Goal: Task Accomplishment & Management: Manage account settings

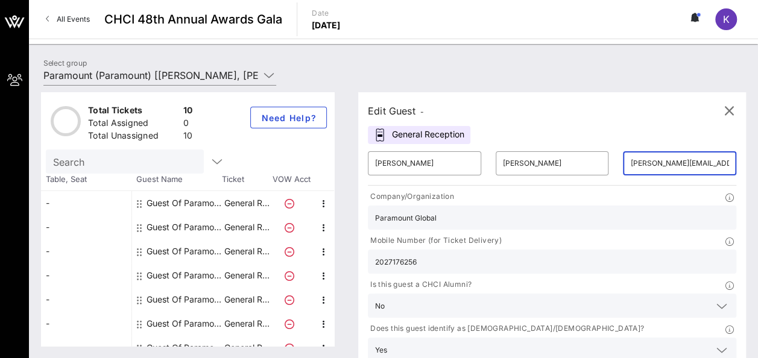
click at [630, 158] on input "[PERSON_NAME][EMAIL_ADDRESS][PERSON_NAME][DOMAIN_NAME]" at bounding box center [679, 163] width 99 height 19
drag, startPoint x: 588, startPoint y: 228, endPoint x: 513, endPoint y: 222, distance: 74.9
click at [513, 232] on div "Mobile Number (for Ticket Delivery) 2027176256" at bounding box center [551, 254] width 383 height 44
click at [633, 250] on div "2028180846" at bounding box center [552, 262] width 354 height 24
type input "2028180846"
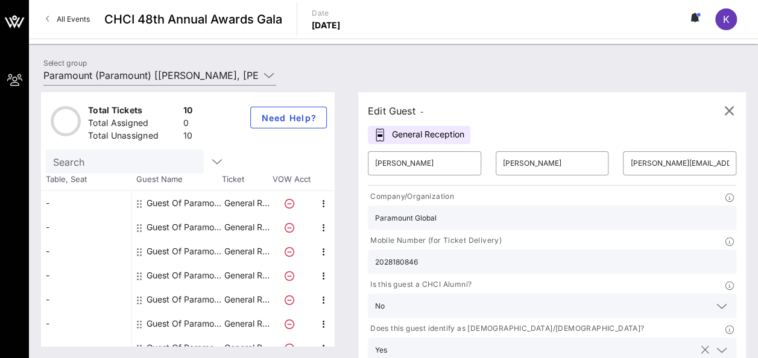
click at [570, 337] on div "Yes" at bounding box center [552, 349] width 354 height 24
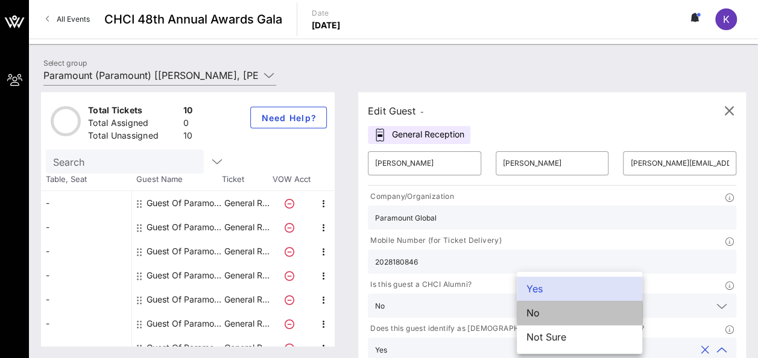
click at [552, 313] on div "No" at bounding box center [578, 313] width 125 height 24
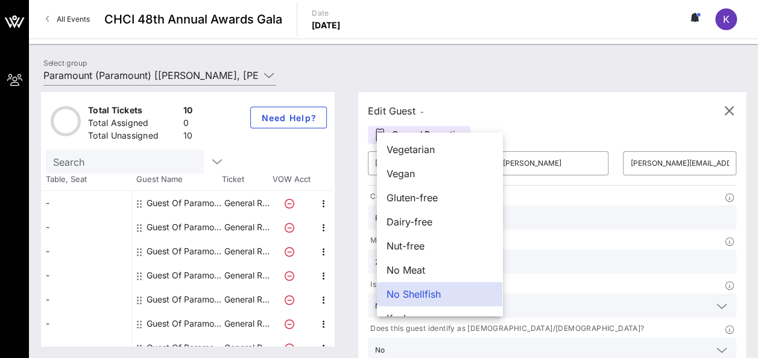
drag, startPoint x: 434, startPoint y: 343, endPoint x: 383, endPoint y: 336, distance: 51.1
click at [368, 342] on div "Edit Guest - General Reception ​ [PERSON_NAME] ​ [PERSON_NAME] ​ [PERSON_NAME][…" at bounding box center [552, 249] width 388 height 315
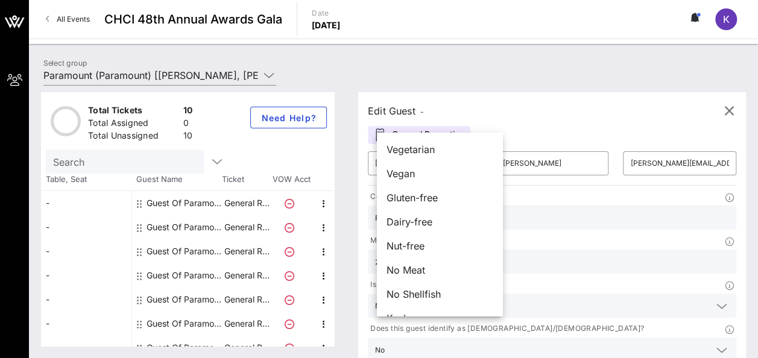
click at [530, 121] on div "Edit Guest - General Reception ​ [PERSON_NAME] ​ [PERSON_NAME] ​ [PERSON_NAME][…" at bounding box center [552, 249] width 388 height 315
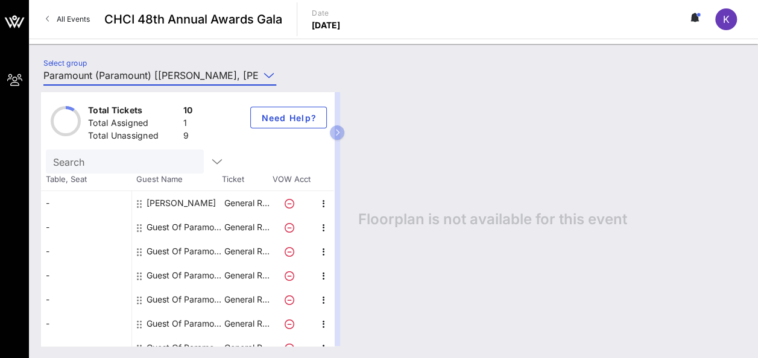
click at [232, 77] on input "Paramount (Paramount) [[PERSON_NAME], [PERSON_NAME][EMAIL_ADDRESS][DOMAIN_NAME]]" at bounding box center [151, 75] width 216 height 19
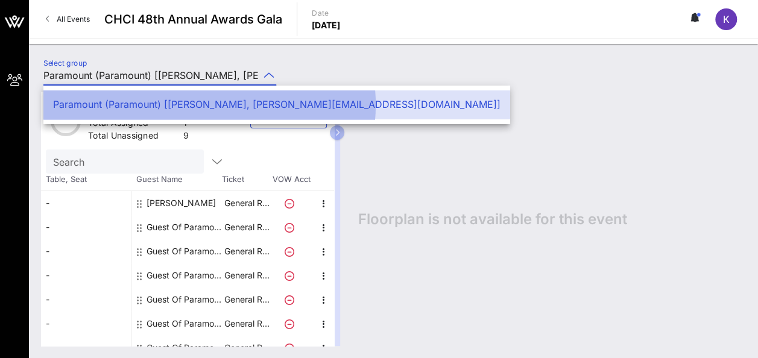
click at [227, 101] on div "Paramount (Paramount) [[PERSON_NAME], [PERSON_NAME][EMAIL_ADDRESS][DOMAIN_NAME]]" at bounding box center [276, 104] width 447 height 11
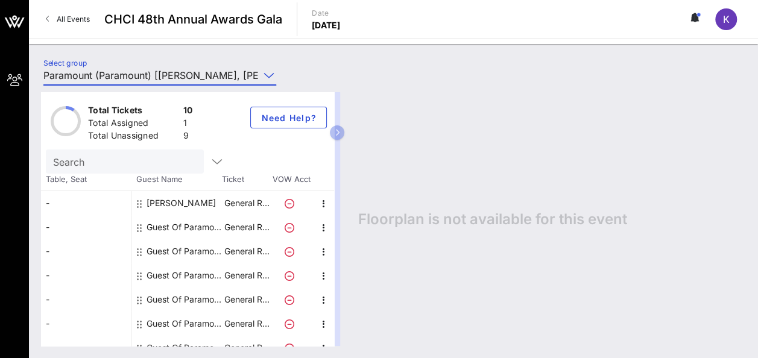
click at [162, 223] on div "Guest Of Paramount" at bounding box center [184, 227] width 76 height 24
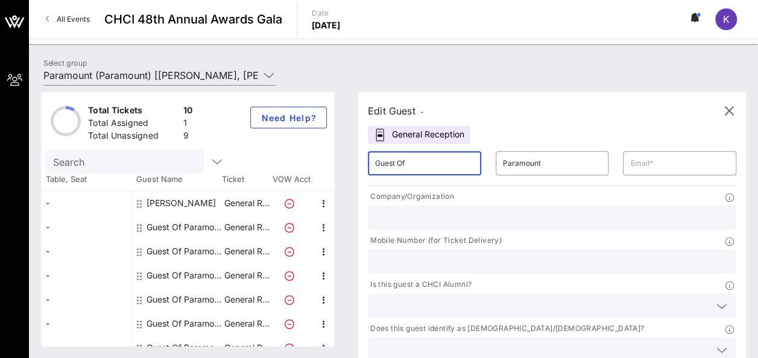
click at [429, 164] on input "Guest Of" at bounding box center [424, 163] width 99 height 19
type input "G"
type input "[PERSON_NAME]"
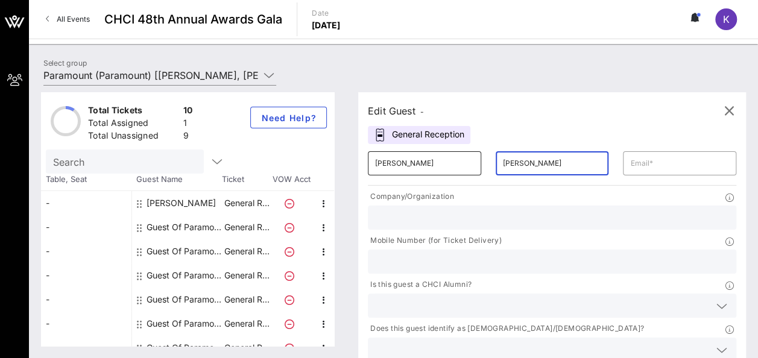
type input "[PERSON_NAME]"
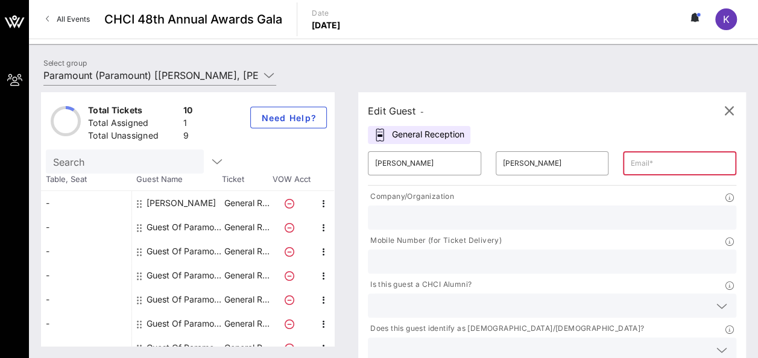
click at [630, 159] on input "text" at bounding box center [679, 163] width 99 height 19
paste input "[EMAIL_ADDRESS][DOMAIN_NAME]"
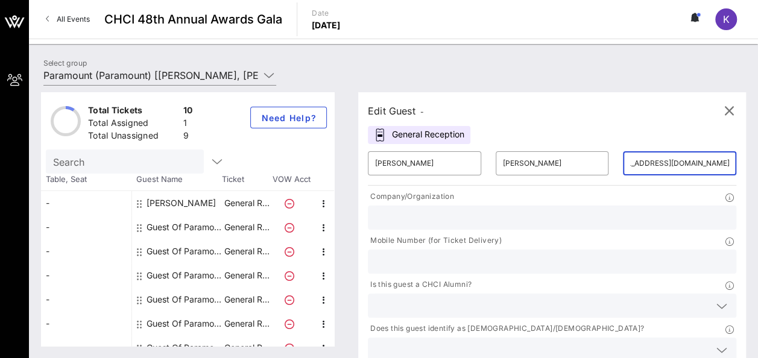
type input "[EMAIL_ADDRESS][DOMAIN_NAME]"
click at [413, 219] on input "text" at bounding box center [552, 218] width 354 height 16
type input "b"
type input "[PERSON_NAME]"
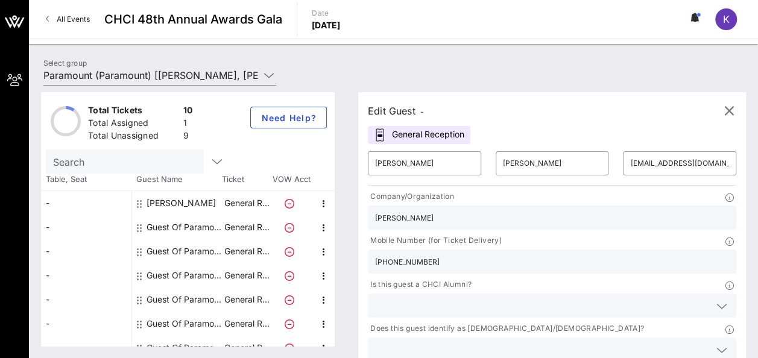
type input "[PHONE_NUMBER]"
click at [415, 298] on input "text" at bounding box center [542, 306] width 334 height 16
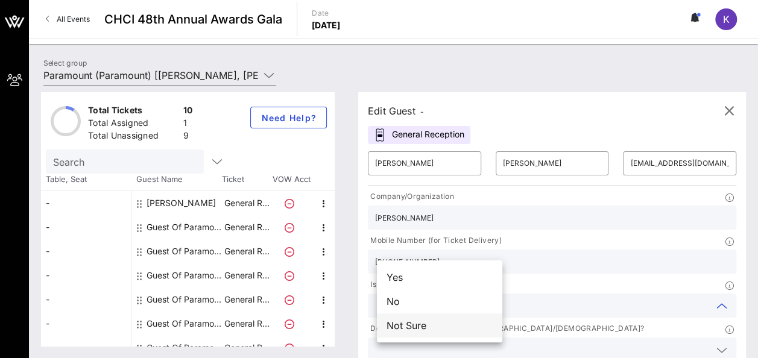
click at [425, 328] on div "Not Sure" at bounding box center [439, 325] width 125 height 24
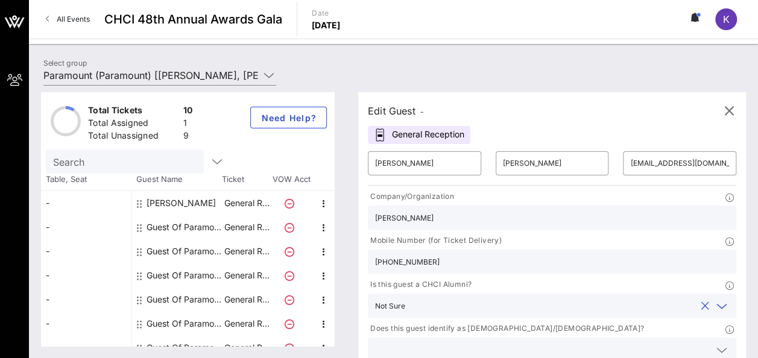
click at [531, 342] on input "text" at bounding box center [542, 350] width 334 height 16
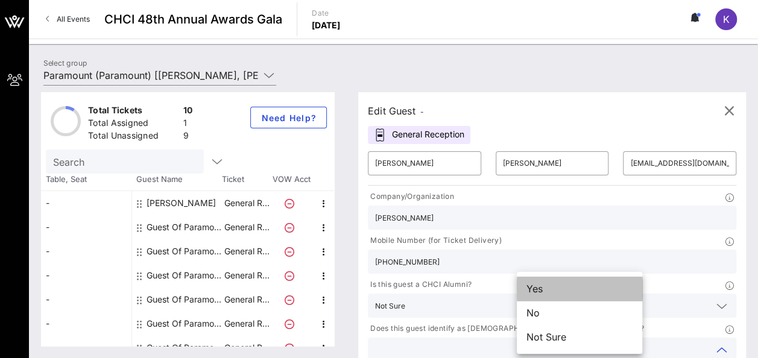
click at [550, 286] on div "Yes" at bounding box center [578, 289] width 125 height 24
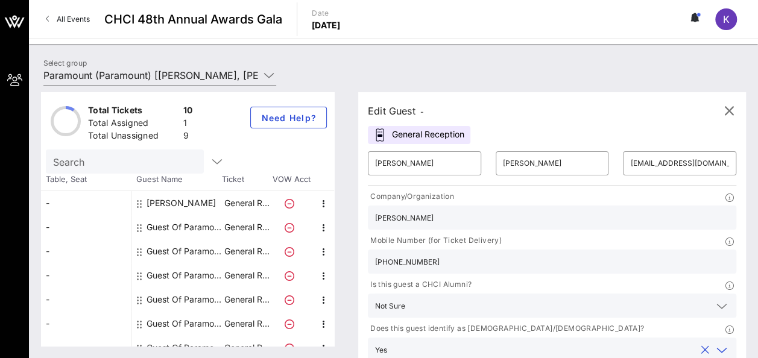
type input "paramount"
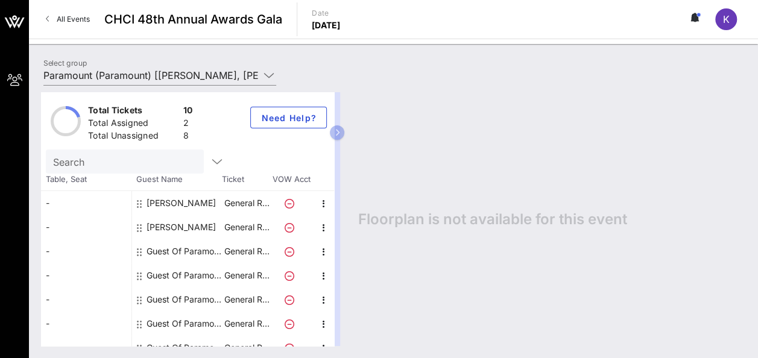
click at [192, 250] on div "Guest Of Paramount" at bounding box center [184, 251] width 76 height 24
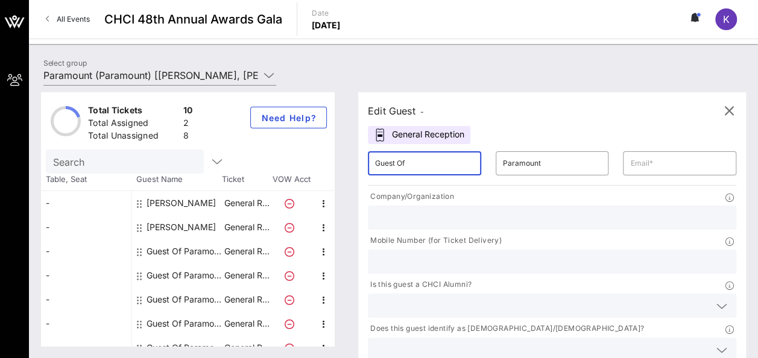
drag, startPoint x: 417, startPoint y: 161, endPoint x: 303, endPoint y: 178, distance: 115.1
click at [303, 178] on div "Total Tickets 10 Total Assigned 2 Total Unassigned 8 Need Help? Search Table, S…" at bounding box center [393, 219] width 705 height 254
type input "[PERSON_NAME]"
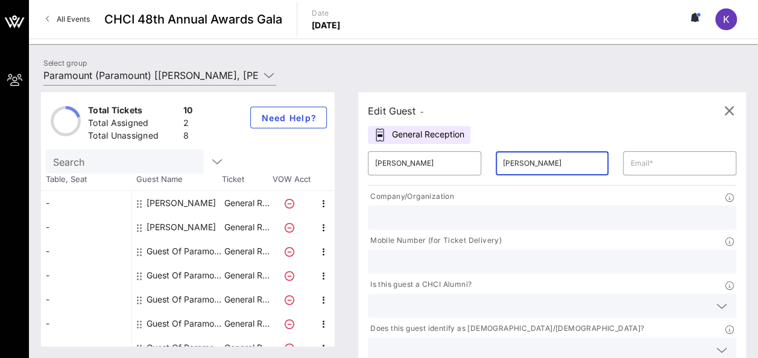
type input "[PERSON_NAME]"
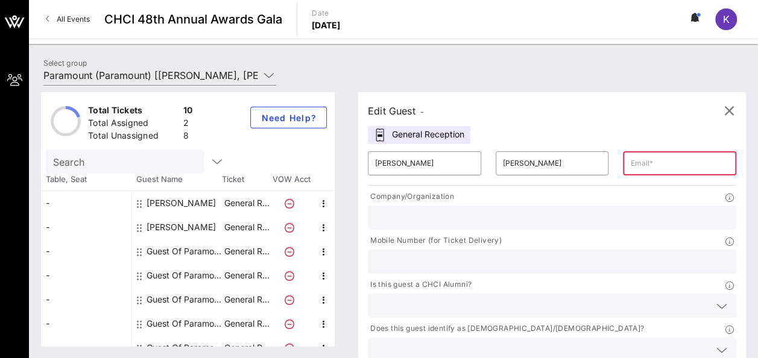
click at [630, 171] on input "text" at bounding box center [679, 163] width 99 height 19
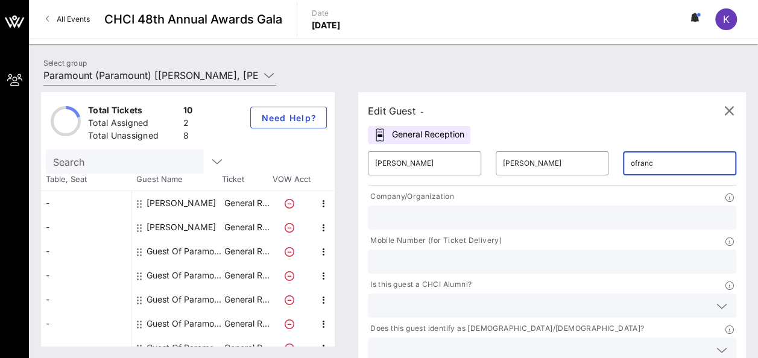
type input "[EMAIL_ADDRESS][DOMAIN_NAME]"
type input "[PERSON_NAME]"
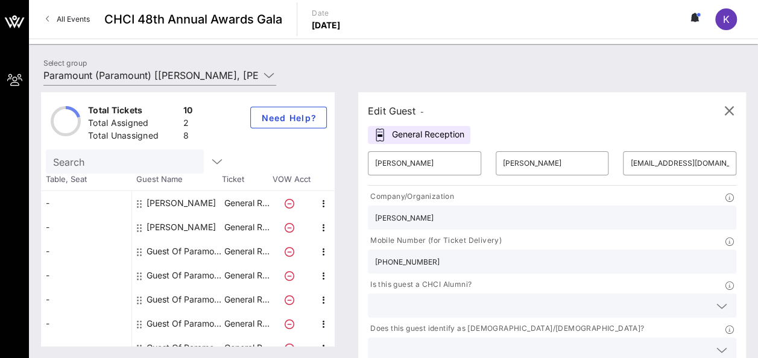
type input "[PHONE_NUMBER]"
click at [465, 298] on input "text" at bounding box center [542, 306] width 334 height 16
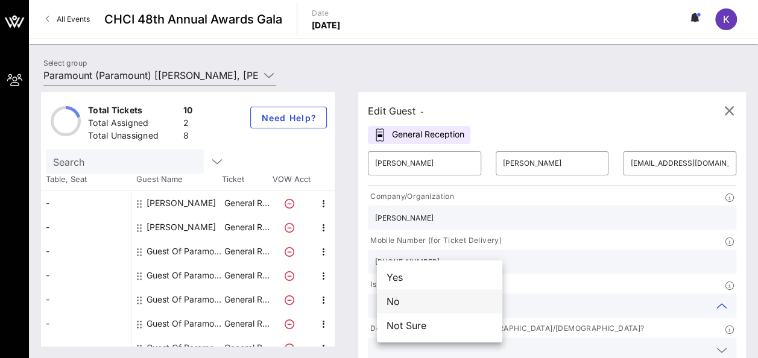
click at [434, 304] on div "No" at bounding box center [439, 301] width 125 height 24
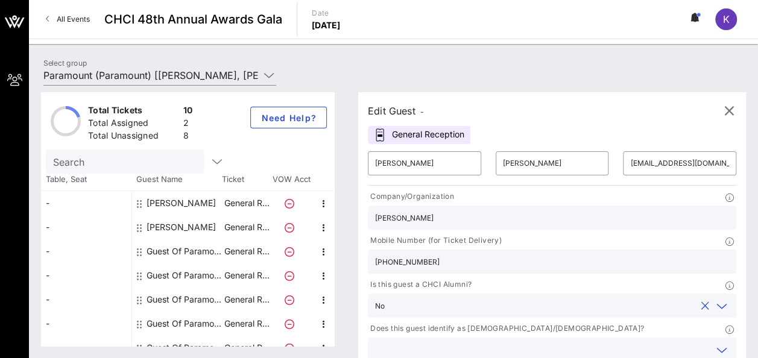
click at [572, 342] on input "text" at bounding box center [542, 350] width 334 height 16
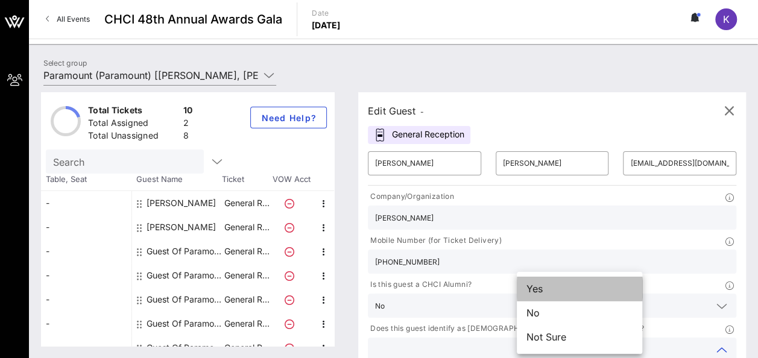
click at [551, 288] on div "Yes" at bounding box center [578, 289] width 125 height 24
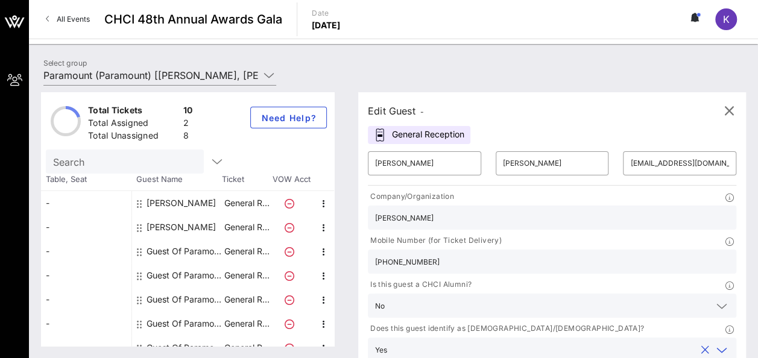
type input "Paramount"
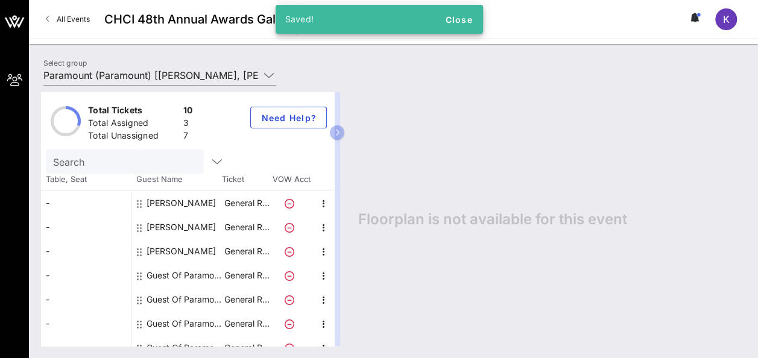
click at [153, 275] on div "Guest Of Paramount" at bounding box center [184, 275] width 76 height 24
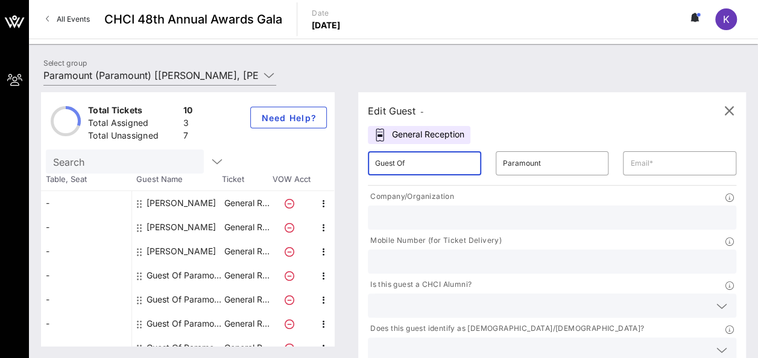
drag, startPoint x: 417, startPoint y: 165, endPoint x: 368, endPoint y: 168, distance: 48.9
click at [368, 168] on div "Edit Guest - General Reception ​ Guest Of ​ Paramount ​ Company/Organization Mo…" at bounding box center [552, 249] width 388 height 315
type input "Mark"
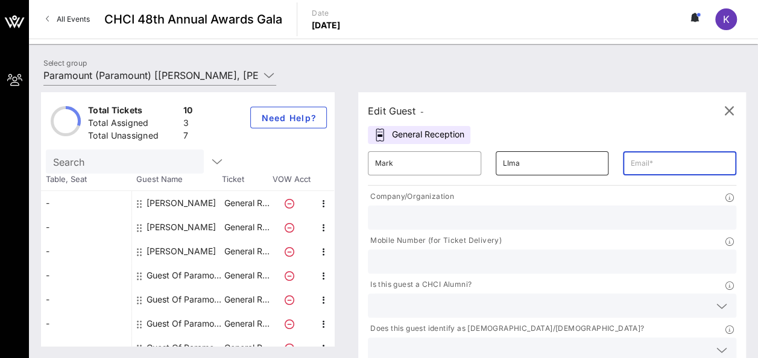
click at [503, 166] on input "LIma" at bounding box center [552, 163] width 99 height 19
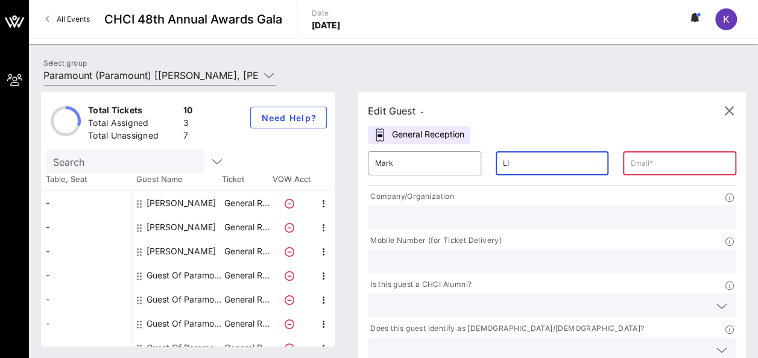
type input "L"
type input "[GEOGRAPHIC_DATA]"
click at [630, 168] on input "text" at bounding box center [679, 163] width 99 height 19
type input ":"
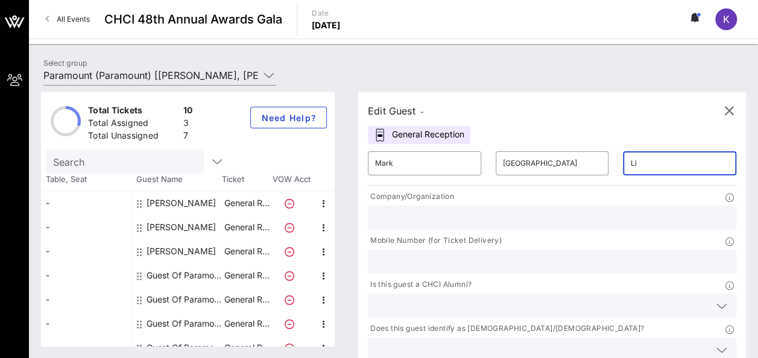
type input "[EMAIL_ADDRESS][DOMAIN_NAME]"
drag, startPoint x: 399, startPoint y: 218, endPoint x: 369, endPoint y: 217, distance: 30.2
click at [369, 217] on div "Company/Organization Par" at bounding box center [551, 210] width 383 height 44
type input "Paramount Global"
click at [547, 254] on input "text" at bounding box center [552, 262] width 354 height 16
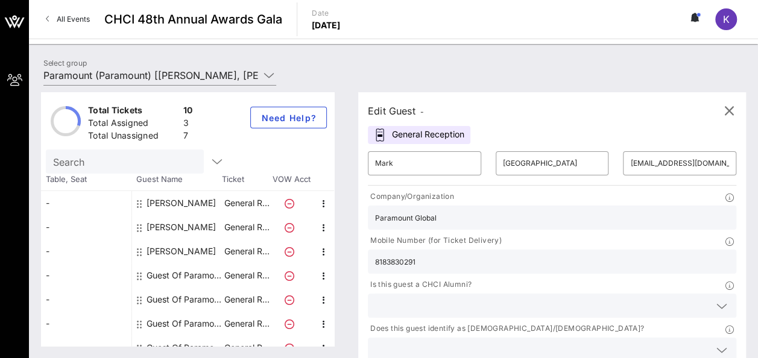
type input "8183830291"
click at [444, 298] on input "text" at bounding box center [542, 306] width 334 height 16
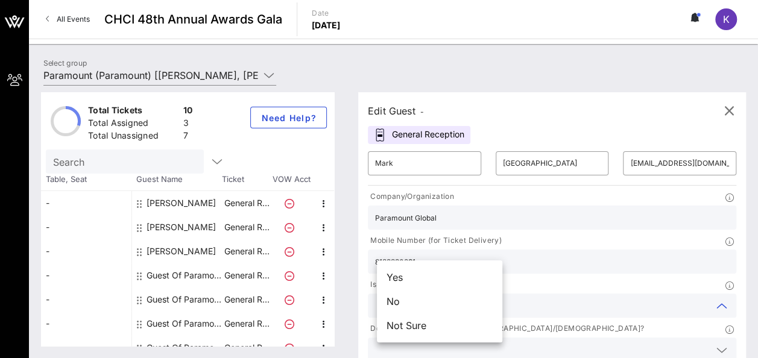
click at [435, 299] on div "No" at bounding box center [439, 301] width 125 height 24
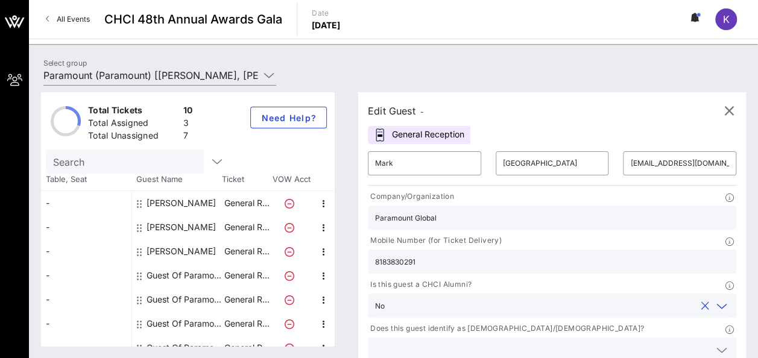
click at [603, 322] on div "Does this guest identify as [DEMOGRAPHIC_DATA]/[DEMOGRAPHIC_DATA]?" at bounding box center [552, 329] width 368 height 15
click at [591, 342] on input "text" at bounding box center [542, 350] width 334 height 16
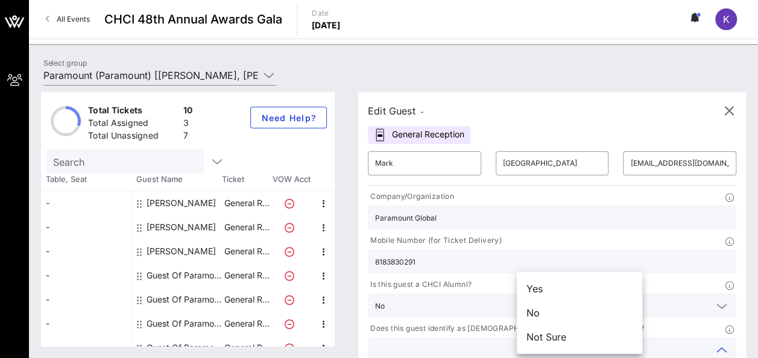
click at [557, 293] on div "Yes" at bounding box center [578, 289] width 125 height 24
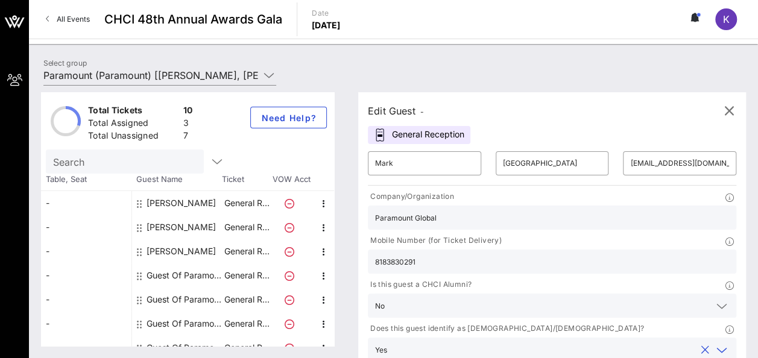
type input "Paramount"
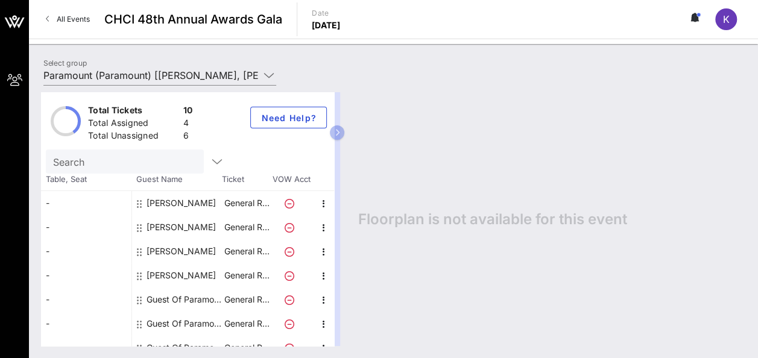
click at [163, 305] on div "Guest Of Paramount" at bounding box center [184, 299] width 76 height 24
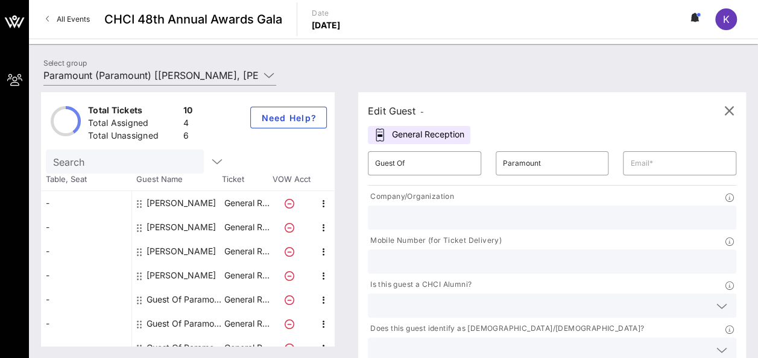
click at [166, 297] on div "Guest Of Paramount" at bounding box center [184, 299] width 76 height 24
drag, startPoint x: 450, startPoint y: 163, endPoint x: 383, endPoint y: 163, distance: 66.3
click at [383, 163] on div "​ Guest Of" at bounding box center [424, 163] width 113 height 24
drag, startPoint x: 386, startPoint y: 162, endPoint x: 440, endPoint y: 155, distance: 54.6
click at [440, 155] on input "Guest Of" at bounding box center [424, 163] width 99 height 19
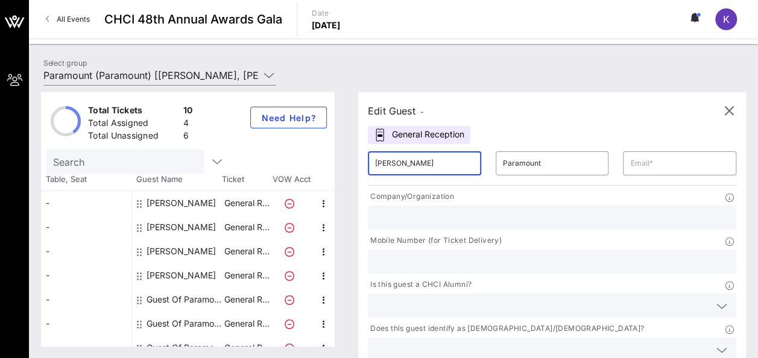
type input "[PERSON_NAME]"
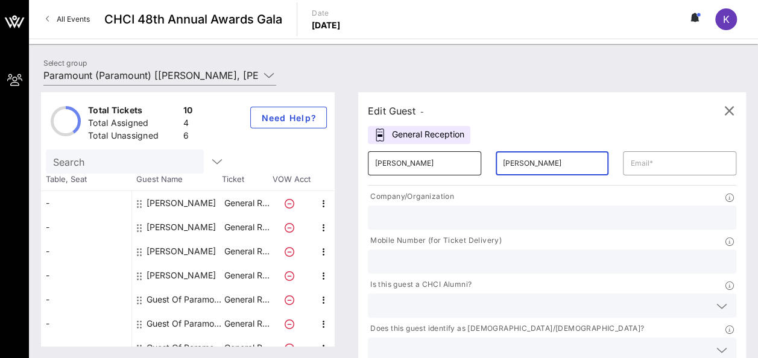
type input "[PERSON_NAME]"
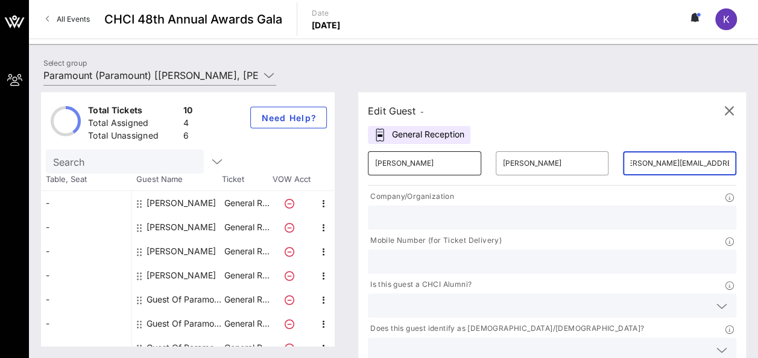
scroll to position [0, 16]
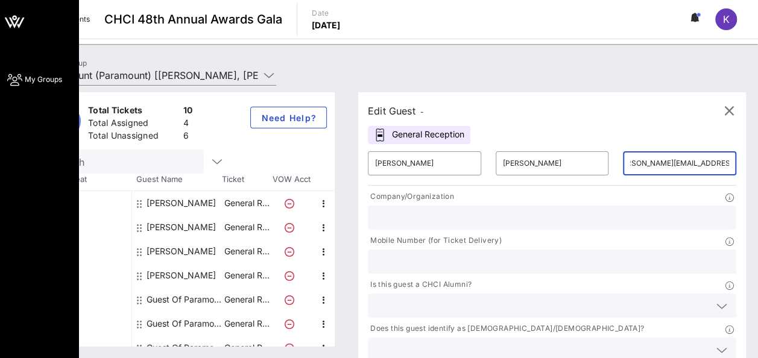
type input "[PERSON_NAME][EMAIL_ADDRESS][DOMAIN_NAME]"
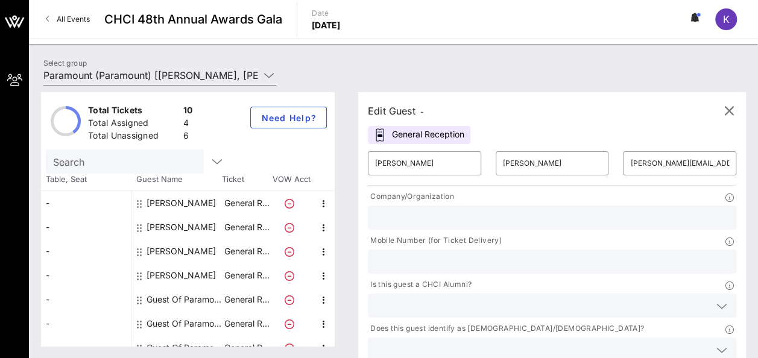
click at [407, 211] on input "text" at bounding box center [552, 218] width 354 height 16
type input "P"
type input "Paramount"
type input "305-9059043"
click at [397, 298] on input "text" at bounding box center [542, 306] width 334 height 16
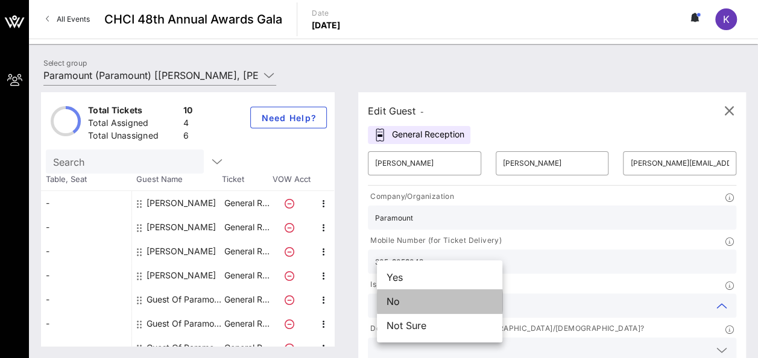
click at [392, 309] on div "No" at bounding box center [439, 301] width 125 height 24
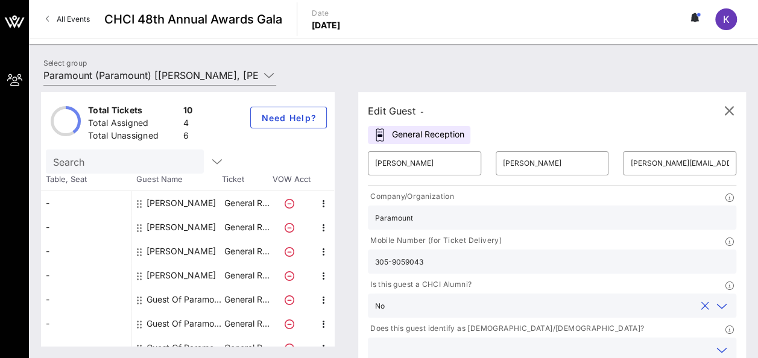
click at [538, 342] on input "text" at bounding box center [542, 350] width 334 height 16
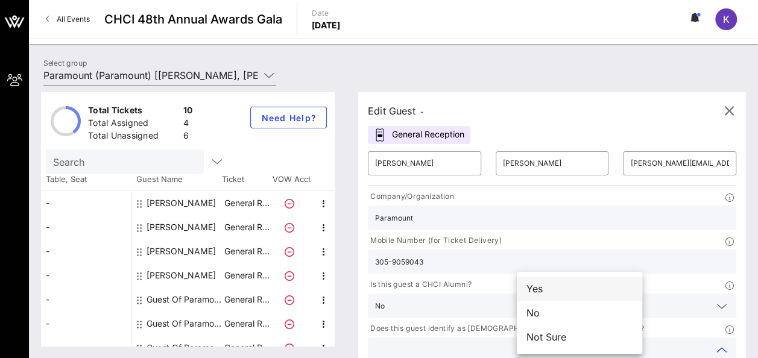
click at [542, 289] on div "Yes" at bounding box center [578, 289] width 125 height 24
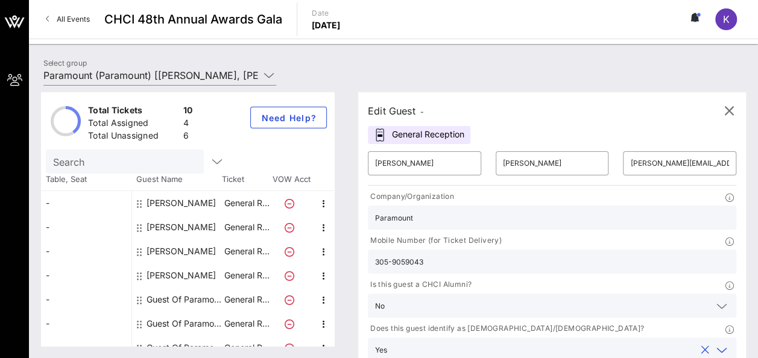
type input "Paramount"
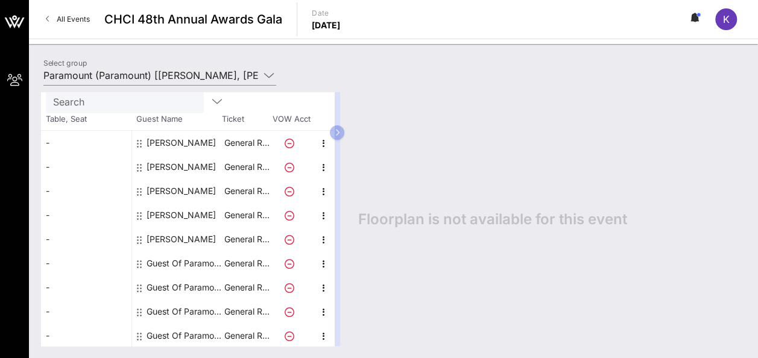
scroll to position [86, 0]
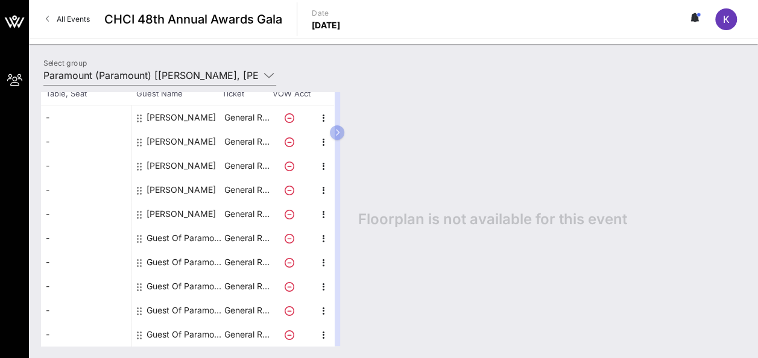
click at [181, 238] on div "Guest Of Paramount" at bounding box center [184, 238] width 76 height 24
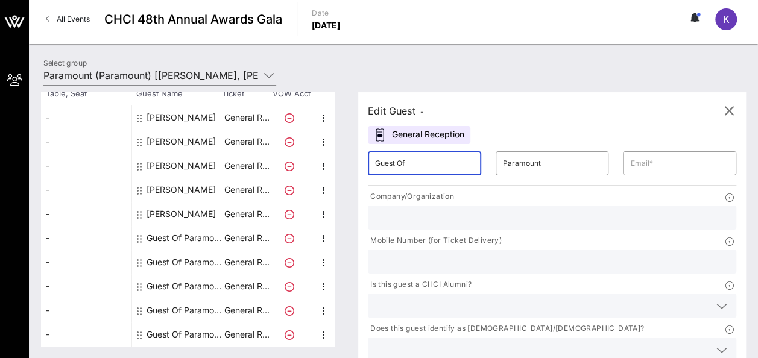
drag, startPoint x: 434, startPoint y: 160, endPoint x: 374, endPoint y: 168, distance: 60.8
click at [372, 167] on div "​ Guest Of" at bounding box center [424, 163] width 128 height 39
type input "fin"
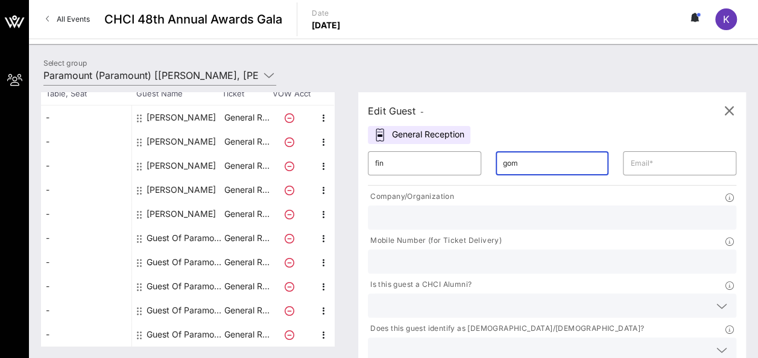
type input "[PERSON_NAME]"
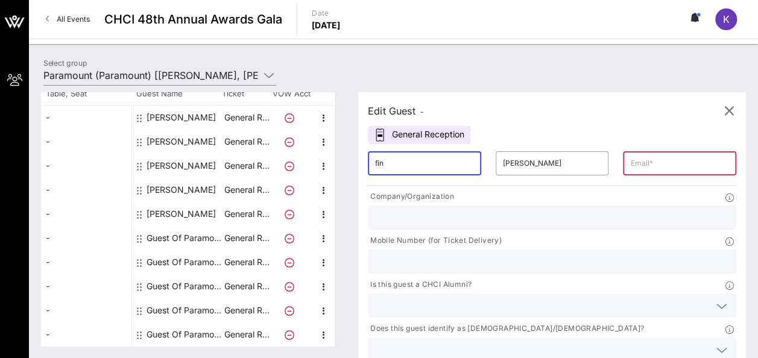
drag, startPoint x: 397, startPoint y: 165, endPoint x: 375, endPoint y: 166, distance: 21.7
click at [375, 166] on div "​ fin" at bounding box center [424, 163] width 128 height 39
type input "Fin"
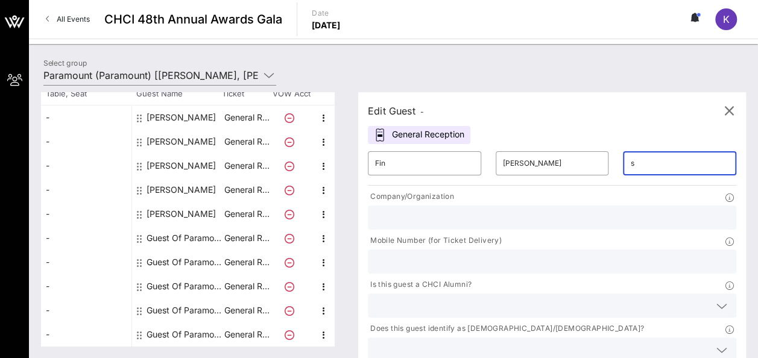
type input "s"
click at [630, 162] on input "s" at bounding box center [679, 163] width 99 height 19
type input "[PERSON_NAME][EMAIL_ADDRESS][DOMAIN_NAME]"
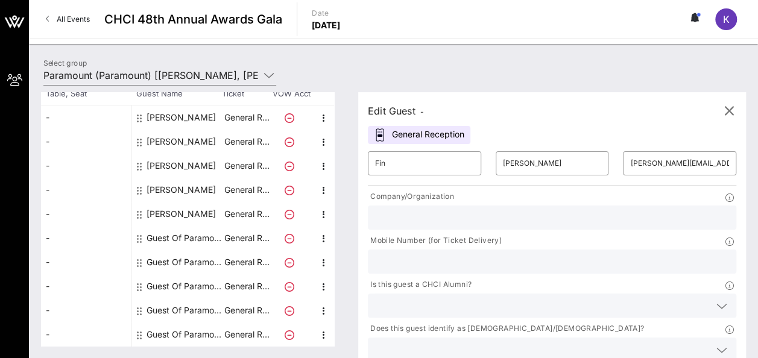
click at [561, 254] on input "text" at bounding box center [552, 262] width 354 height 16
type input "[PHONE_NUMBER]"
click at [456, 223] on input "text" at bounding box center [552, 218] width 354 height 16
type input "Paramount"
click at [422, 298] on input "text" at bounding box center [542, 306] width 334 height 16
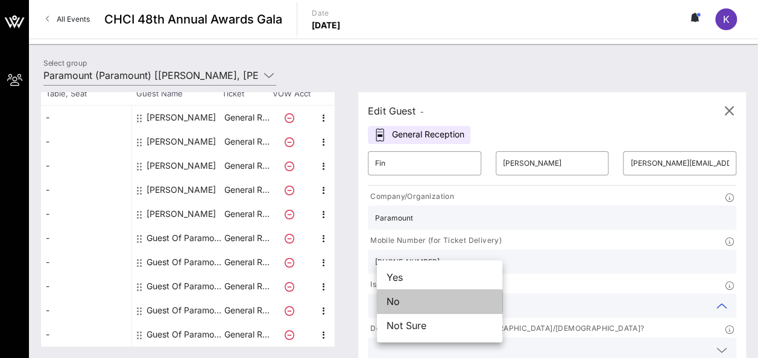
drag, startPoint x: 402, startPoint y: 305, endPoint x: 553, endPoint y: 287, distance: 152.3
click at [402, 305] on div "No" at bounding box center [439, 301] width 125 height 24
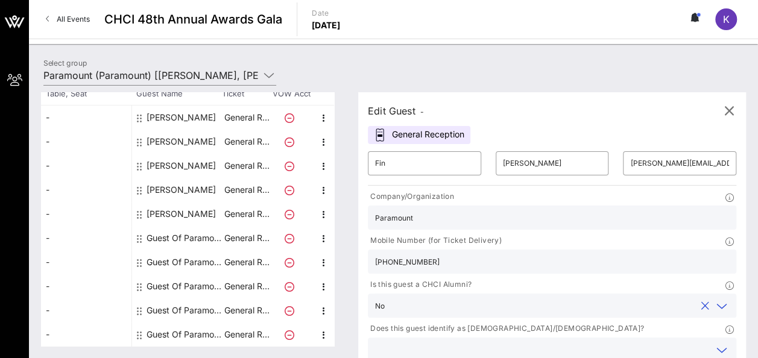
click at [600, 342] on input "text" at bounding box center [542, 350] width 334 height 16
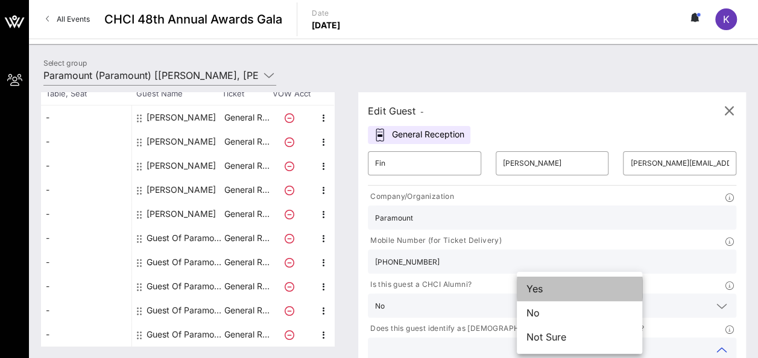
click at [567, 295] on div "Yes" at bounding box center [578, 289] width 125 height 24
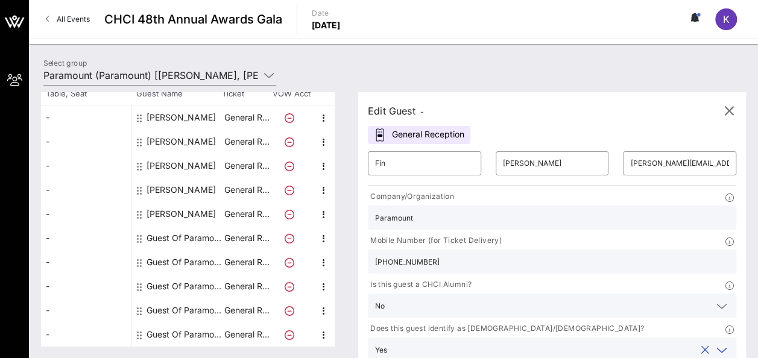
type input "Paramount"
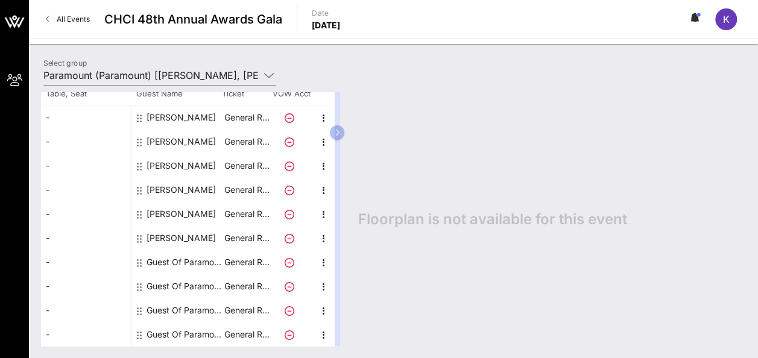
click at [174, 259] on div "Guest Of Paramount" at bounding box center [184, 262] width 76 height 24
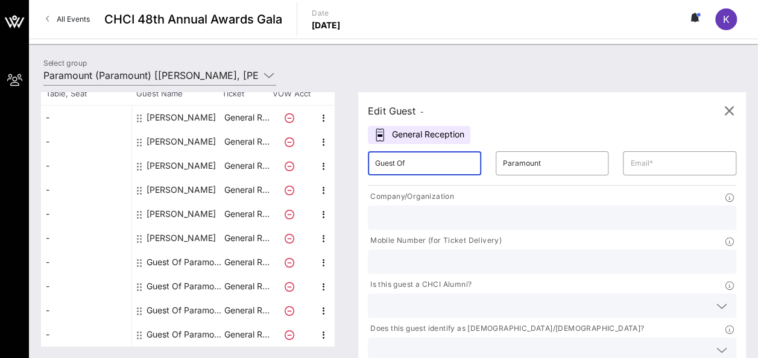
drag, startPoint x: 432, startPoint y: 159, endPoint x: 359, endPoint y: 164, distance: 72.5
click at [359, 164] on div "Edit Guest - General Reception ​ Guest Of ​ Paramount ​ Company/Organization Mo…" at bounding box center [546, 219] width 400 height 254
type input "a"
type input "[PERSON_NAME]"
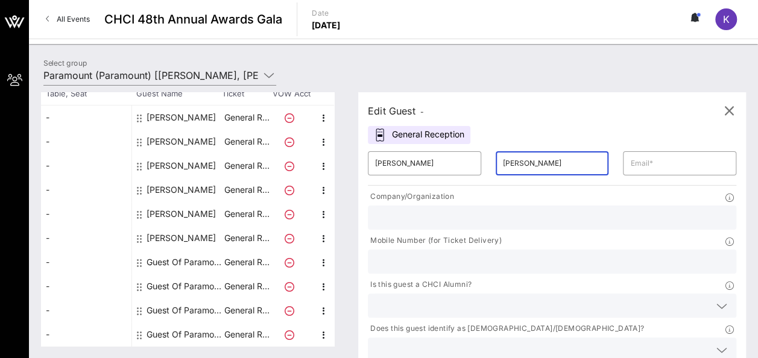
type input "[PERSON_NAME]"
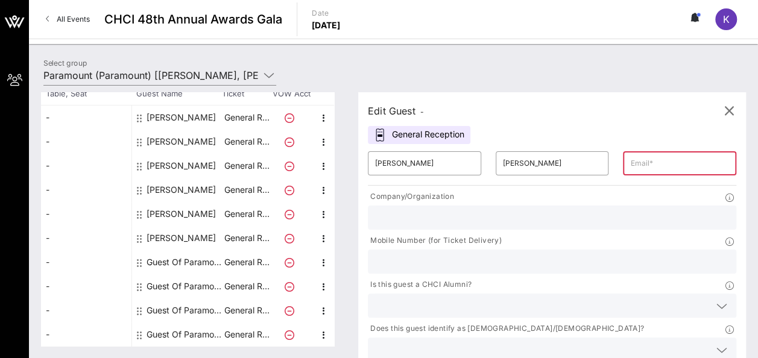
click at [630, 160] on input "text" at bounding box center [679, 163] width 99 height 19
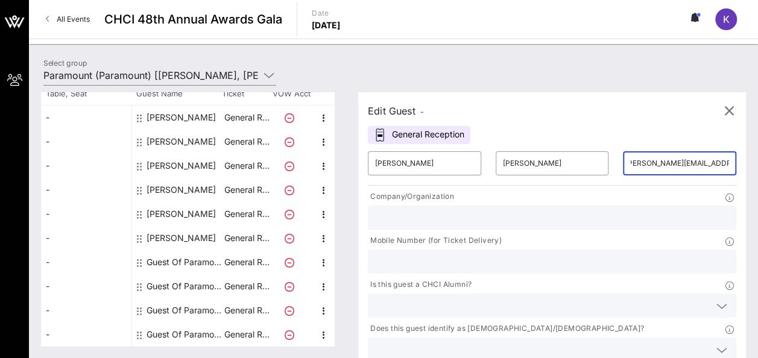
scroll to position [0, 12]
type input "[PERSON_NAME][EMAIL_ADDRESS][DOMAIN_NAME]"
type input "Paramount"
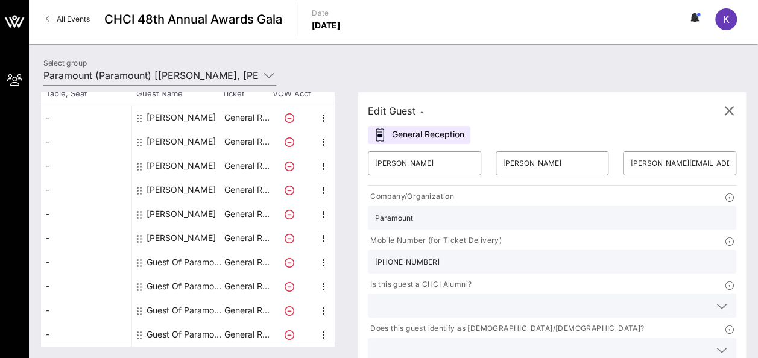
type input "[PHONE_NUMBER]"
click at [412, 298] on input "text" at bounding box center [542, 306] width 334 height 16
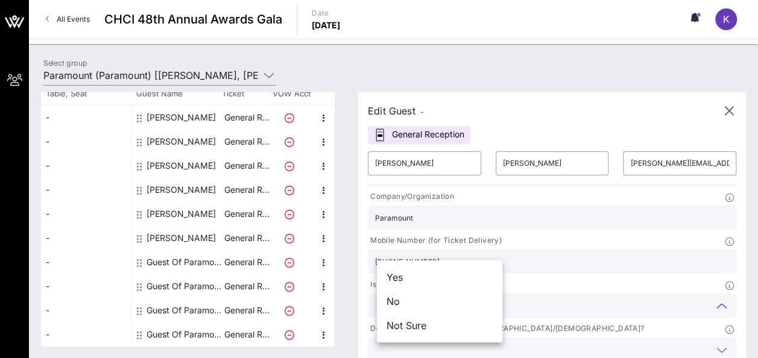
click at [419, 304] on div "No" at bounding box center [439, 301] width 125 height 24
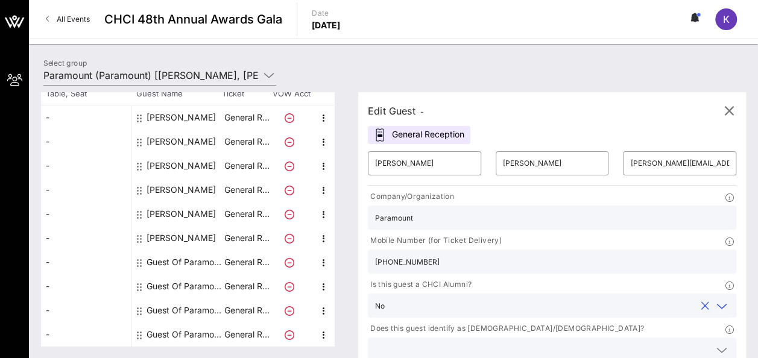
click at [574, 342] on input "text" at bounding box center [542, 350] width 334 height 16
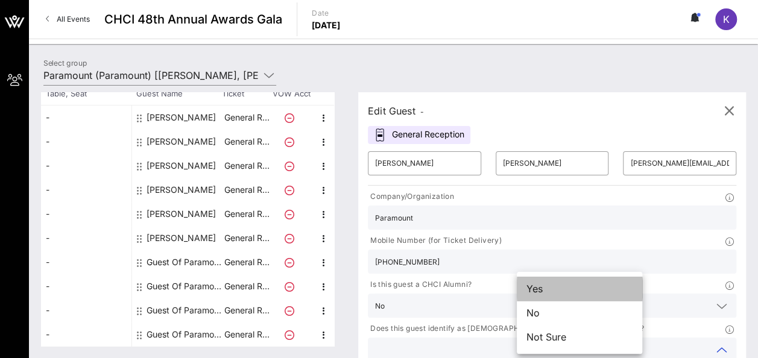
click at [556, 286] on div "Yes" at bounding box center [578, 289] width 125 height 24
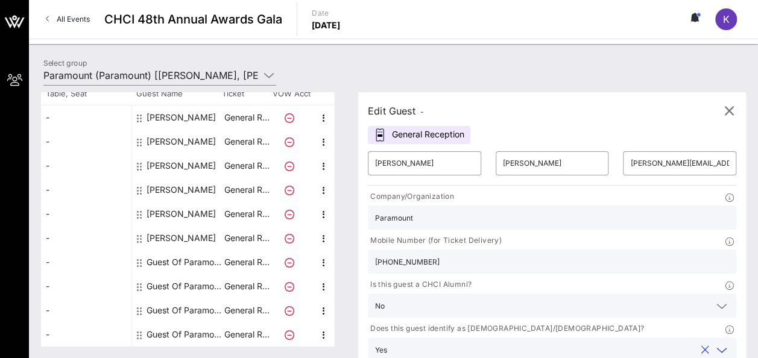
type input "Paramount"
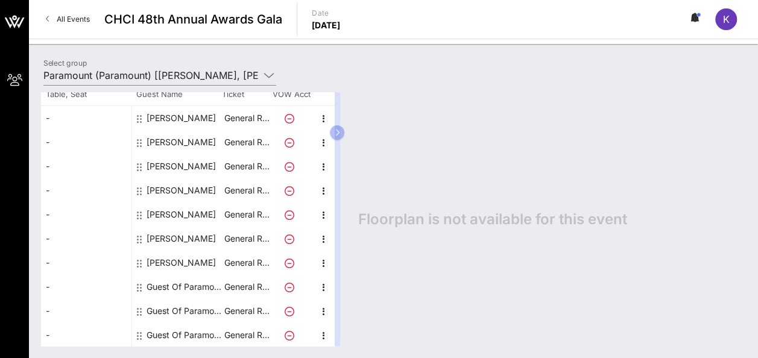
scroll to position [86, 0]
click at [195, 281] on div "Guest Of Paramount" at bounding box center [184, 286] width 76 height 24
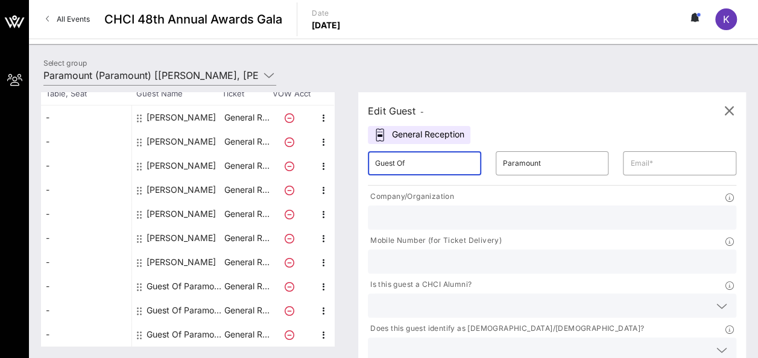
drag, startPoint x: 436, startPoint y: 165, endPoint x: 362, endPoint y: 178, distance: 75.8
click at [362, 178] on div "Edit Guest - General Reception ​ Guest Of ​ Paramount ​ Company/Organization Mo…" at bounding box center [546, 219] width 400 height 254
type input "[PERSON_NAME]"
type input "[PERSON_NAME][EMAIL_ADDRESS][DOMAIN_NAME]"
type input "Paramount Global"
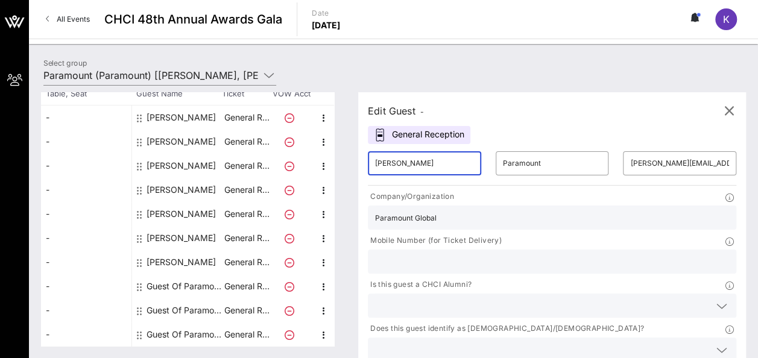
type input "2027176256"
click at [449, 298] on input "text" at bounding box center [542, 306] width 334 height 16
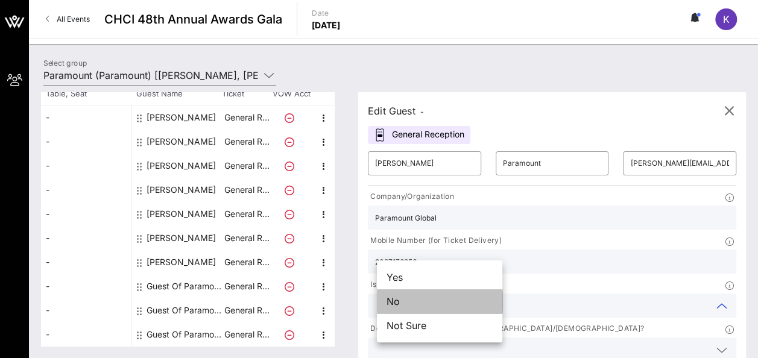
click at [430, 304] on div "No" at bounding box center [439, 301] width 125 height 24
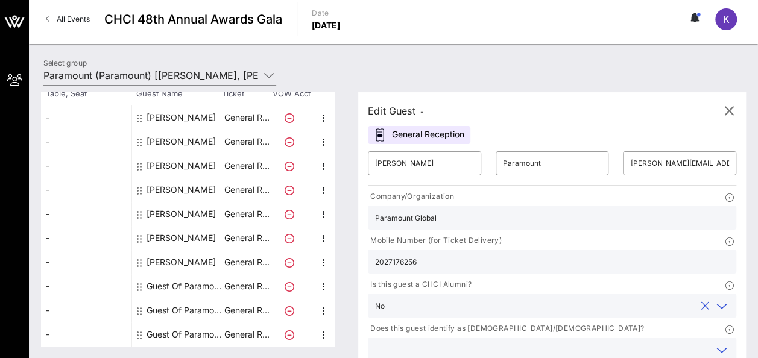
click at [576, 342] on input "text" at bounding box center [542, 350] width 334 height 16
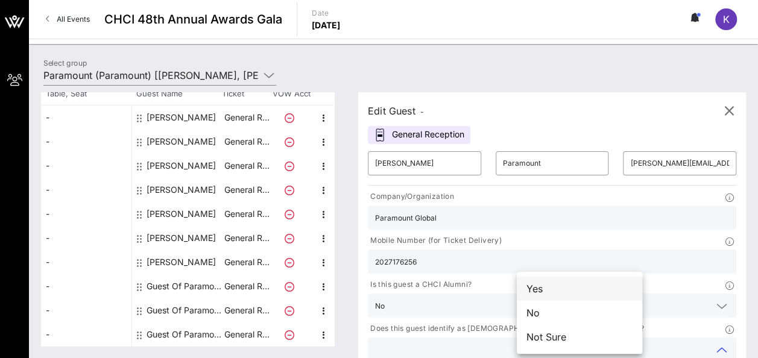
click at [576, 287] on div "Yes" at bounding box center [578, 289] width 125 height 24
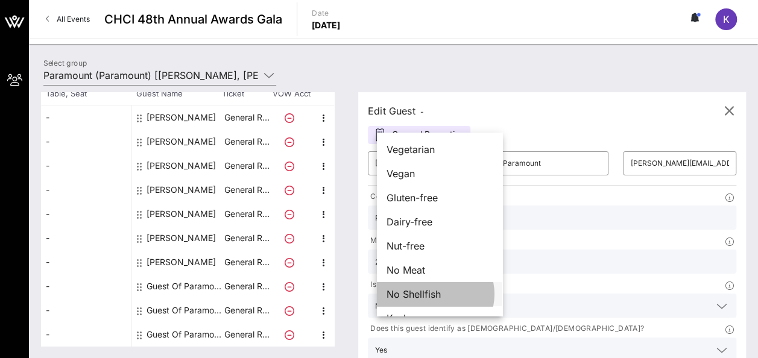
click at [420, 295] on span "No Shellfish" at bounding box center [413, 294] width 54 height 14
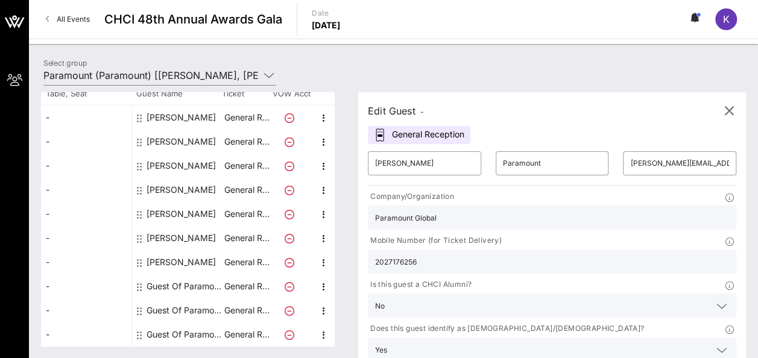
type input "Paramount"
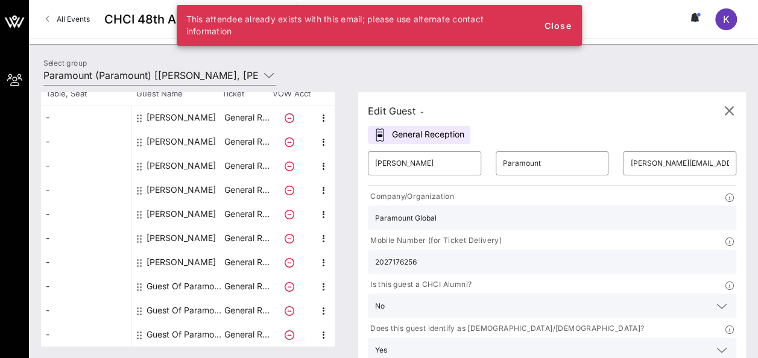
click at [583, 254] on input "2027176256" at bounding box center [552, 262] width 354 height 16
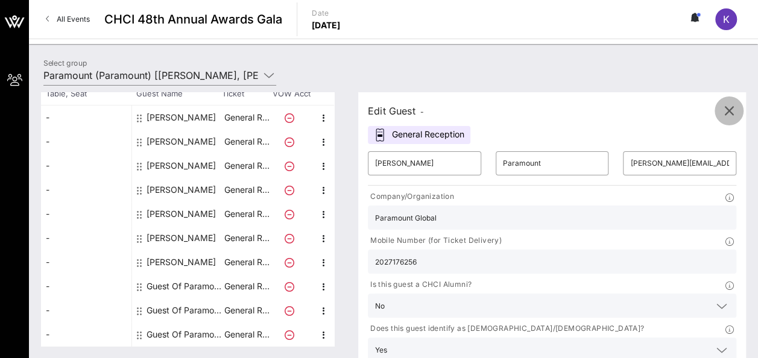
click at [727, 111] on icon "button" at bounding box center [728, 111] width 14 height 14
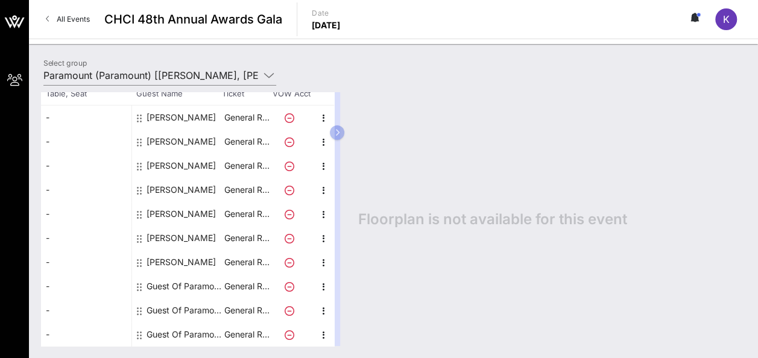
click at [292, 287] on icon at bounding box center [289, 287] width 10 height 10
click at [288, 286] on icon at bounding box center [289, 287] width 10 height 10
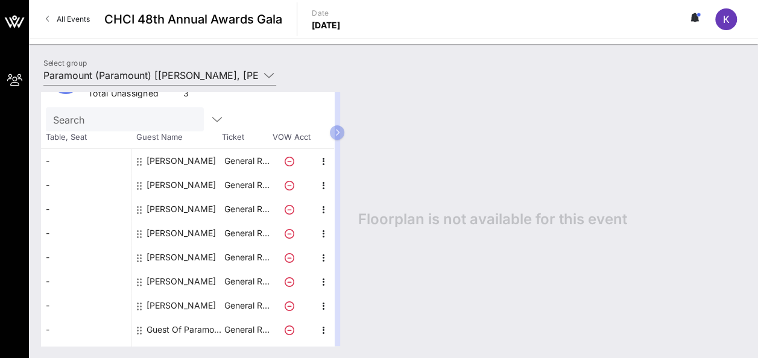
scroll to position [0, 0]
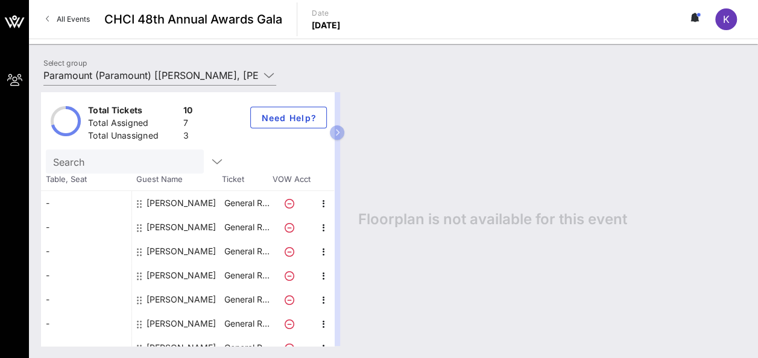
click at [282, 181] on span "VOW Acct" at bounding box center [291, 180] width 42 height 12
click at [323, 200] on icon "button" at bounding box center [323, 203] width 14 height 14
click at [426, 204] on div "Floorplan is not available for this event" at bounding box center [546, 219] width 400 height 254
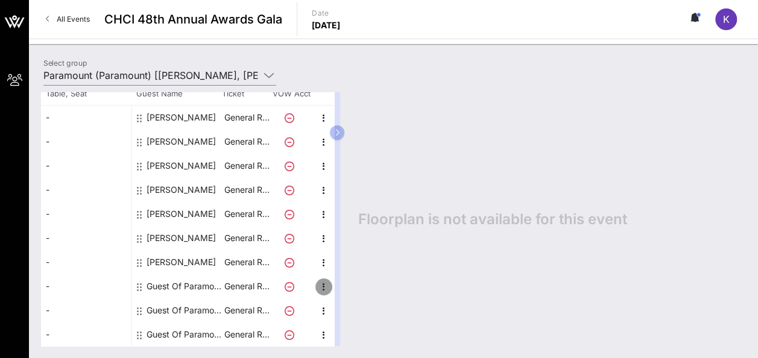
click at [324, 282] on icon "button" at bounding box center [323, 287] width 14 height 14
click at [351, 285] on div "Edit" at bounding box center [353, 290] width 24 height 10
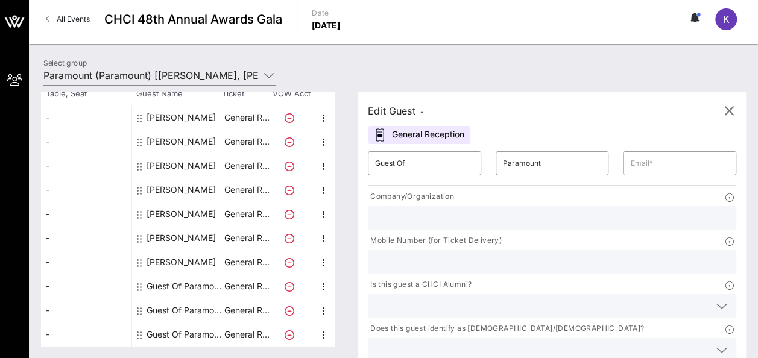
click at [345, 158] on div "Total Tickets 10 Total Assigned 7 Total Unassigned 3 Need Help? Search Table, S…" at bounding box center [193, 219] width 305 height 254
click at [253, 78] on input "Paramount (Paramount) [[PERSON_NAME], [PERSON_NAME][EMAIL_ADDRESS][DOMAIN_NAME]]" at bounding box center [151, 75] width 216 height 19
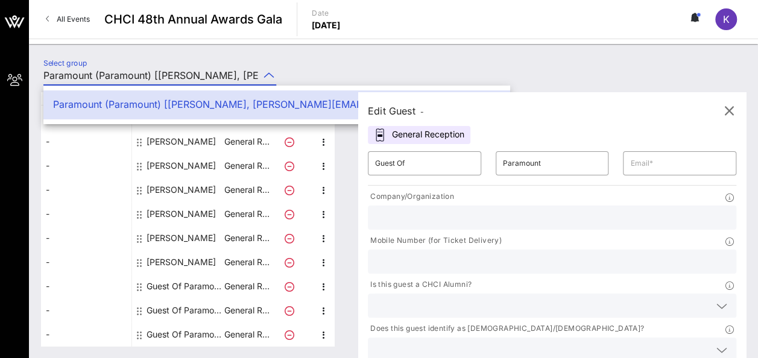
click at [459, 66] on div "Select group Paramount (Paramount) [[PERSON_NAME], [PERSON_NAME][EMAIL_ADDRESS]…" at bounding box center [393, 77] width 714 height 42
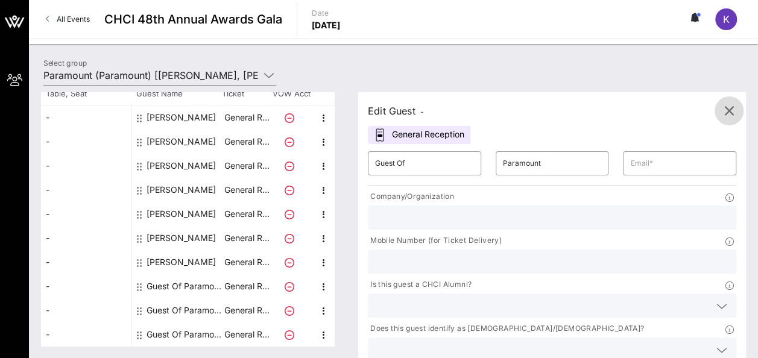
click at [723, 114] on icon "button" at bounding box center [728, 111] width 14 height 14
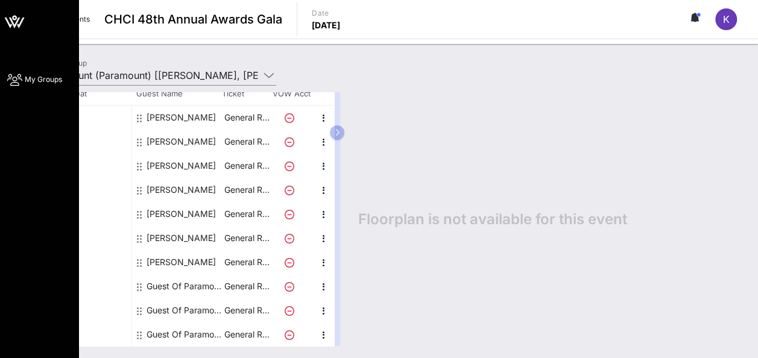
click at [14, 81] on icon at bounding box center [14, 80] width 15 height 2
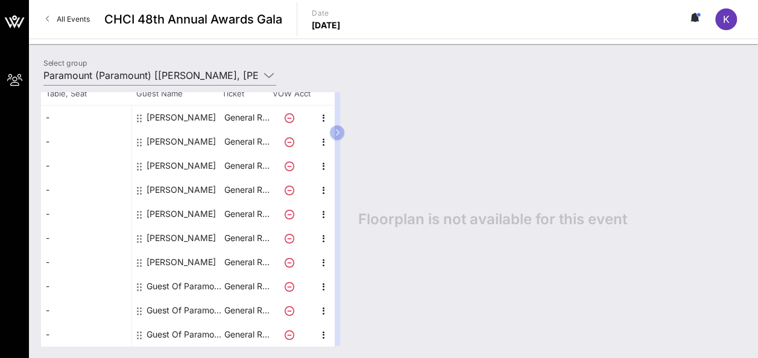
click at [400, 78] on div "Select group Paramount (Paramount) [[PERSON_NAME], [PERSON_NAME][EMAIL_ADDRESS]…" at bounding box center [393, 77] width 714 height 42
click at [724, 22] on span "K" at bounding box center [726, 19] width 7 height 12
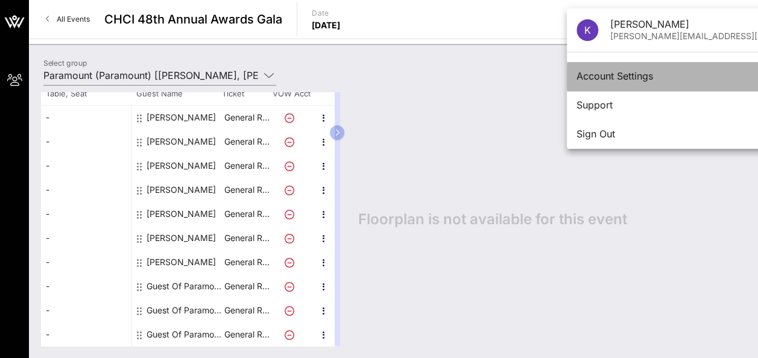
click at [583, 77] on div "Account Settings" at bounding box center [700, 76] width 248 height 11
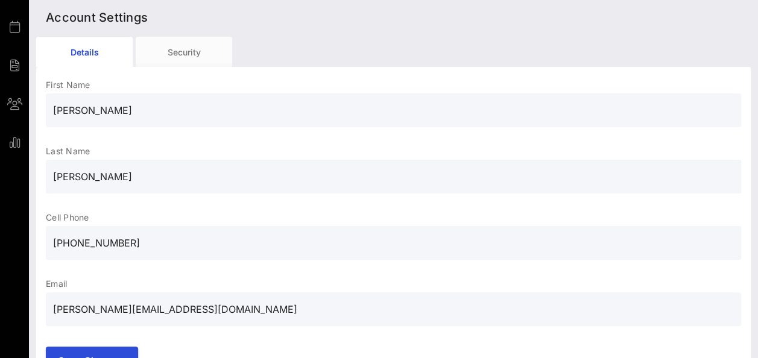
scroll to position [87, 0]
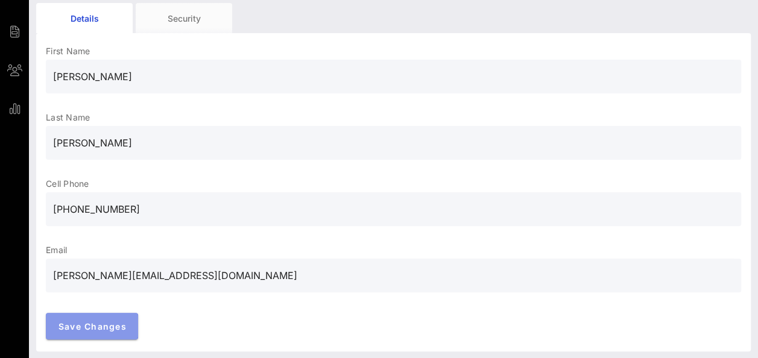
click at [120, 324] on span "Save Changes" at bounding box center [92, 326] width 69 height 10
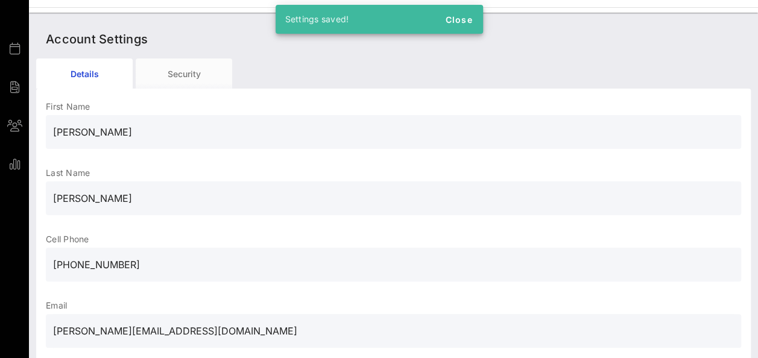
scroll to position [0, 0]
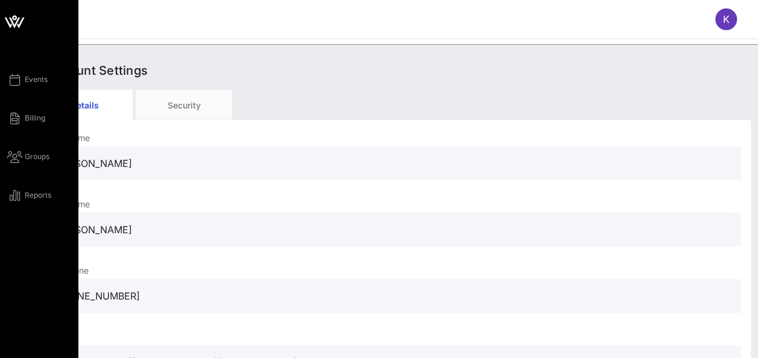
click at [30, 87] on div "Events Billing Groups Reports" at bounding box center [42, 137] width 71 height 130
click at [30, 76] on span "Events" at bounding box center [36, 79] width 23 height 11
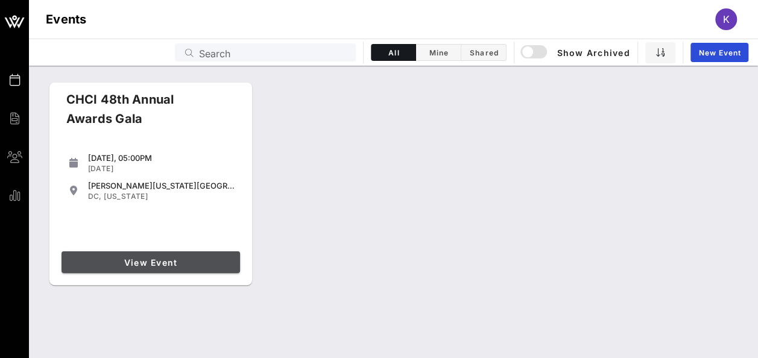
click at [192, 254] on link "View Event" at bounding box center [150, 262] width 178 height 22
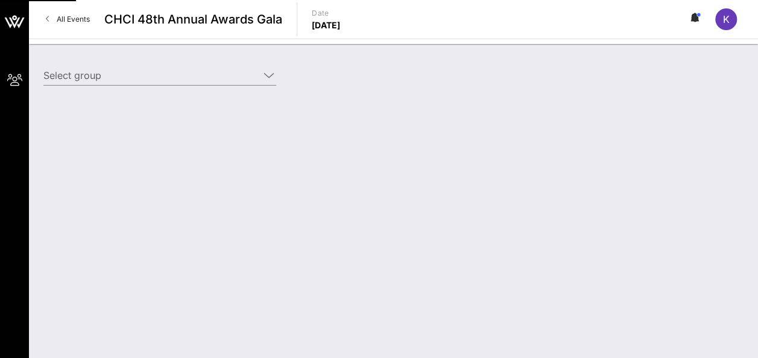
type input "Paramount (Paramount) [[PERSON_NAME], [PERSON_NAME][EMAIL_ADDRESS][DOMAIN_NAME]]"
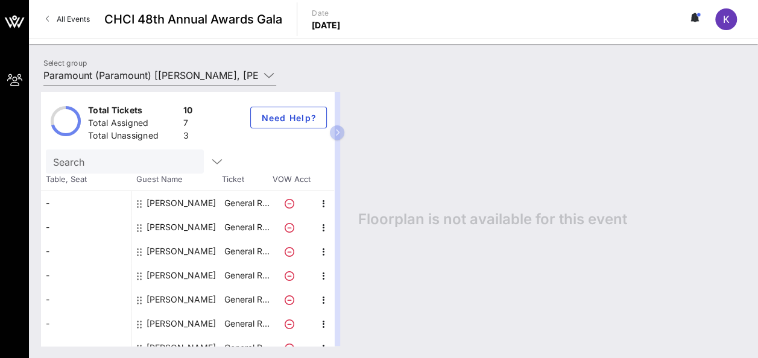
drag, startPoint x: 339, startPoint y: 135, endPoint x: 354, endPoint y: 230, distance: 96.3
click at [346, 230] on div "Total Tickets 10 Total Assigned 7 Total Unassigned 3 Need Help? Search Table, S…" at bounding box center [193, 219] width 305 height 254
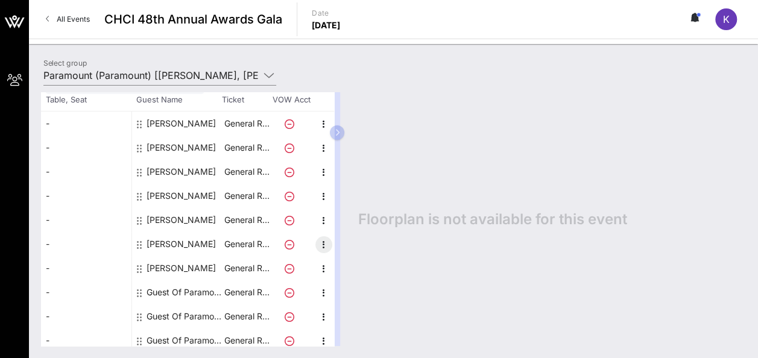
scroll to position [86, 0]
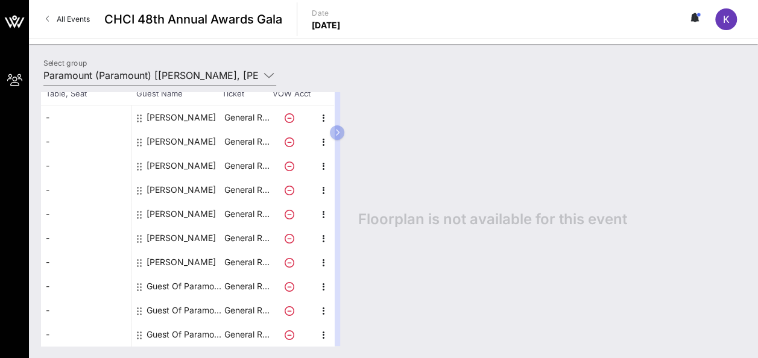
click at [182, 295] on div "Guest Of Paramount" at bounding box center [184, 286] width 76 height 24
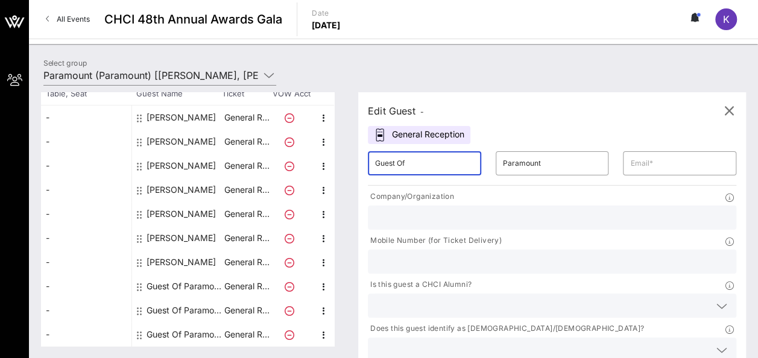
drag, startPoint x: 421, startPoint y: 163, endPoint x: 351, endPoint y: 171, distance: 69.8
click at [351, 171] on div "Total Tickets 10 Total Assigned 7 Total Unassigned 3 Need Help? Search Table, S…" at bounding box center [393, 219] width 705 height 254
type input "[PERSON_NAME]"
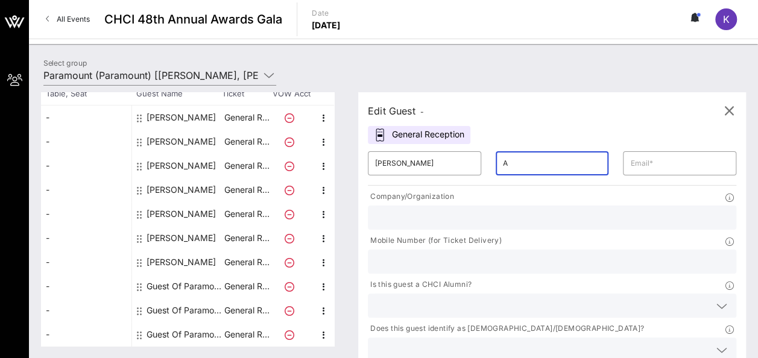
type input "[PERSON_NAME]"
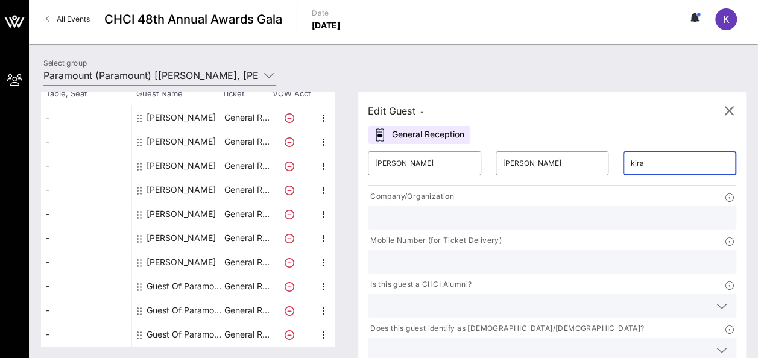
type input "[PERSON_NAME][EMAIL_ADDRESS][DOMAIN_NAME]"
type input "Paramount Global"
type input "2027176256"
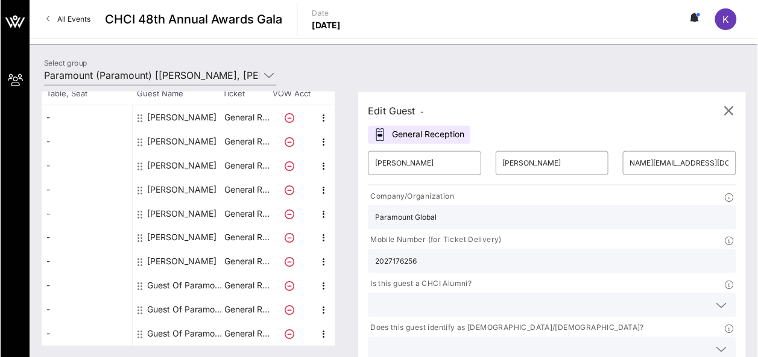
scroll to position [0, 0]
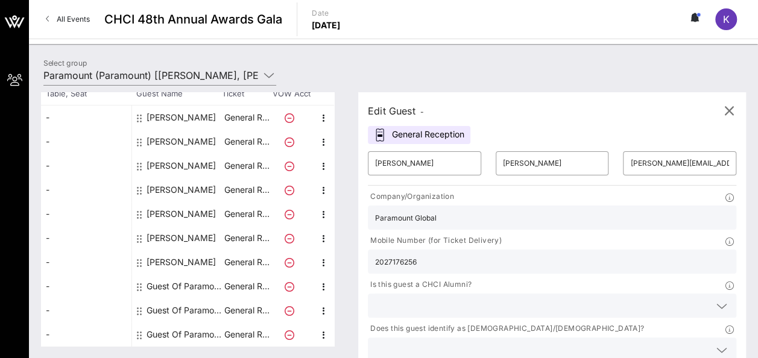
click at [725, 234] on p at bounding box center [730, 240] width 11 height 13
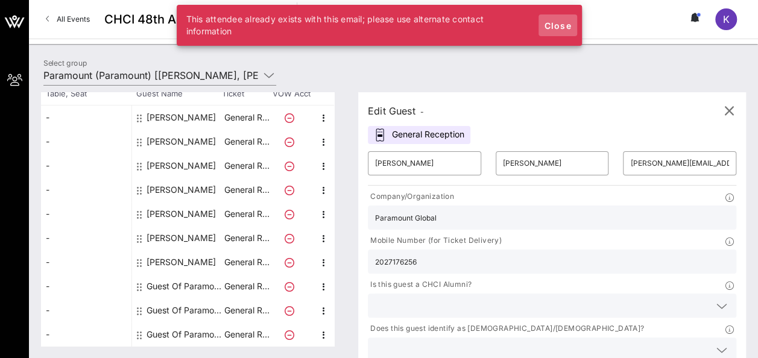
click at [557, 22] on span "Close" at bounding box center [557, 25] width 29 height 10
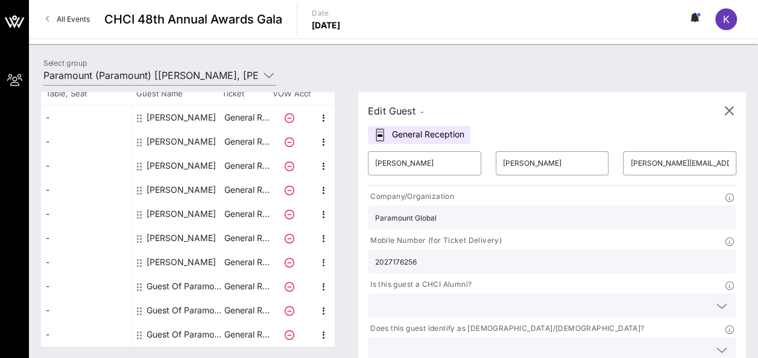
click at [421, 134] on div "General Reception" at bounding box center [419, 135] width 102 height 18
click at [733, 113] on icon "button" at bounding box center [728, 111] width 14 height 14
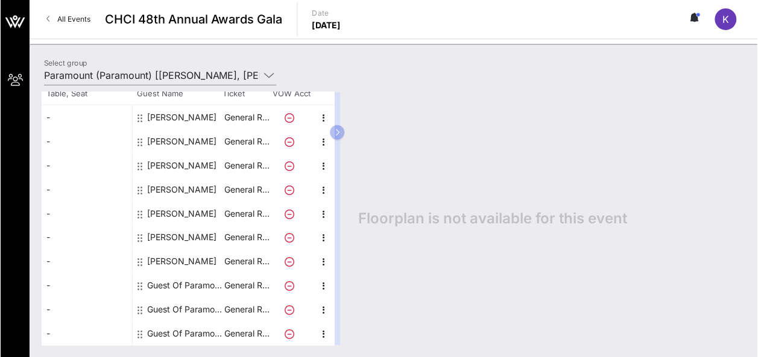
scroll to position [86, 0]
